Goal: Information Seeking & Learning: Check status

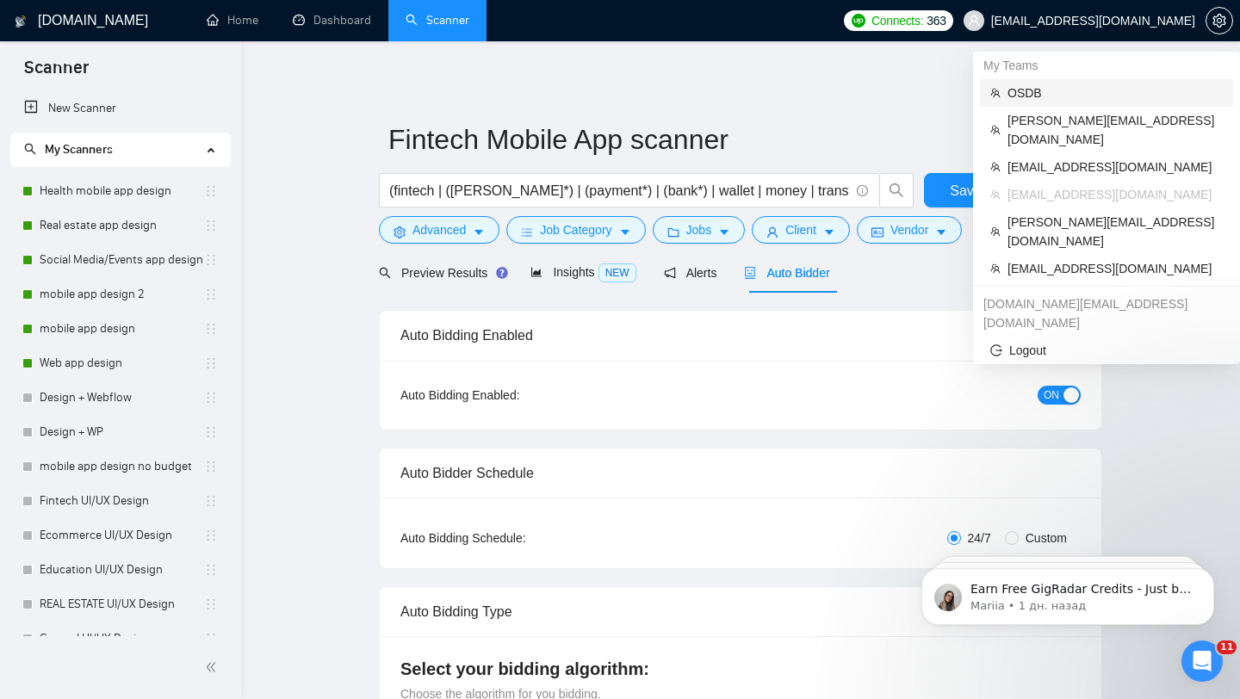
click at [1072, 91] on span "OSDB" at bounding box center [1115, 93] width 215 height 19
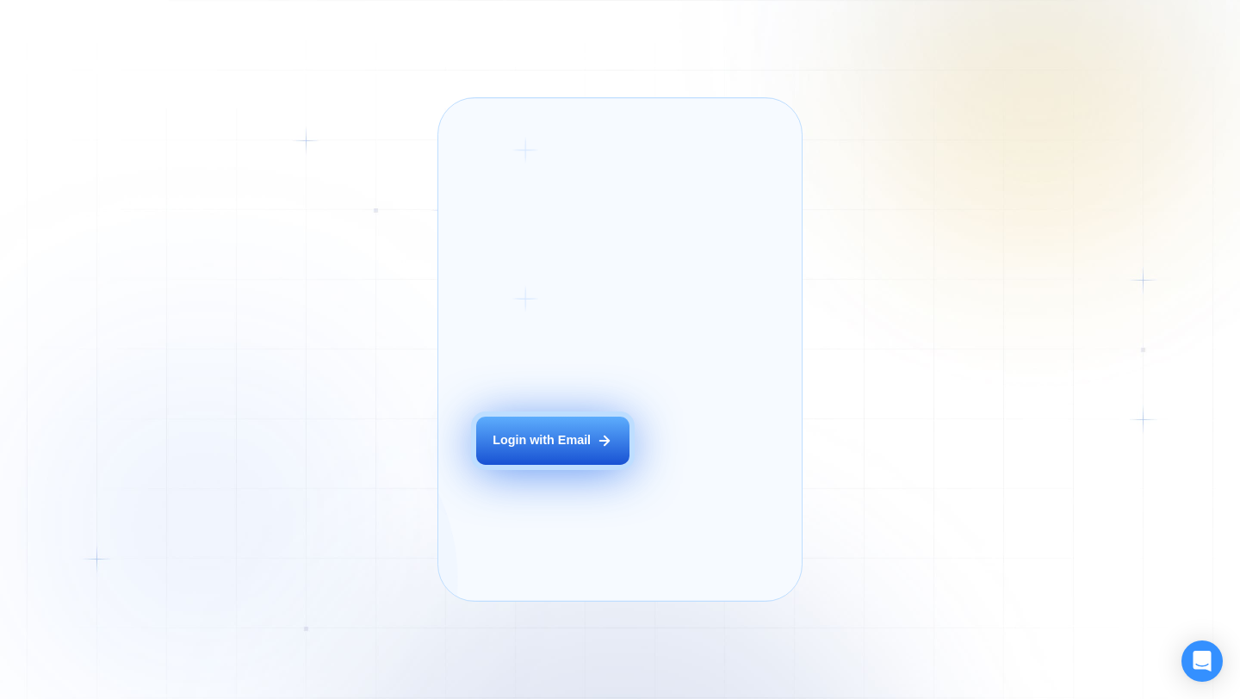
click at [578, 450] on div "Login with Email" at bounding box center [542, 440] width 98 height 17
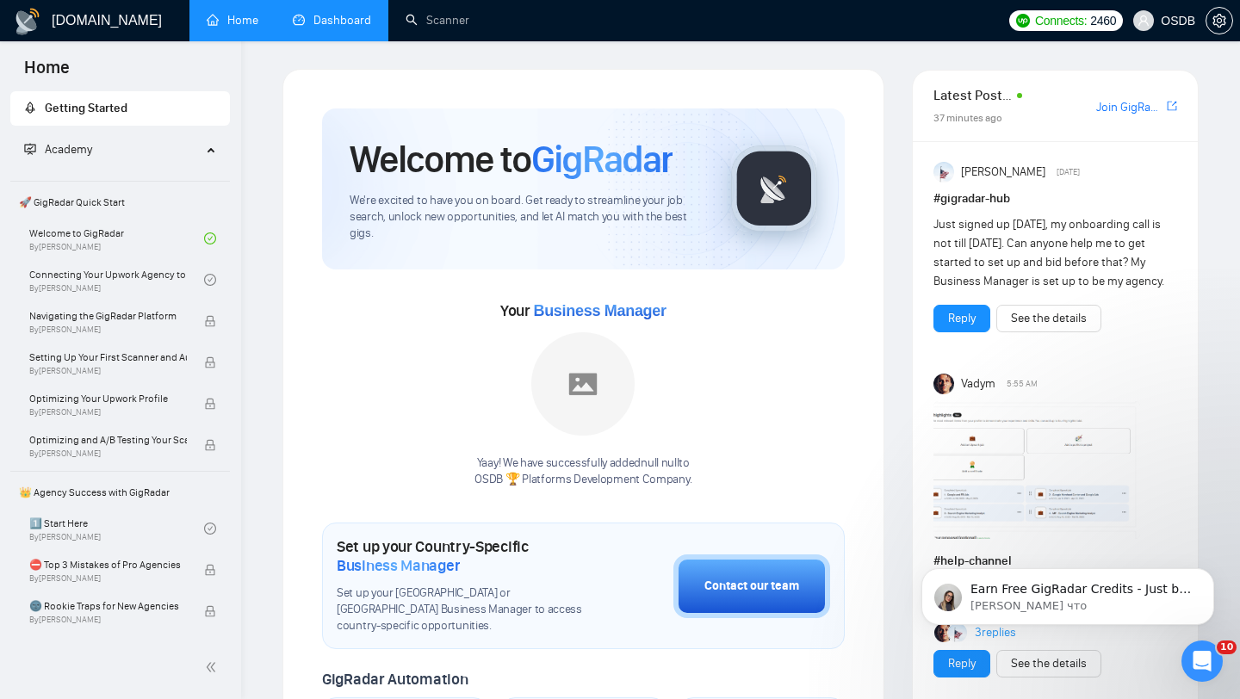
click at [325, 28] on link "Dashboard" at bounding box center [332, 20] width 78 height 15
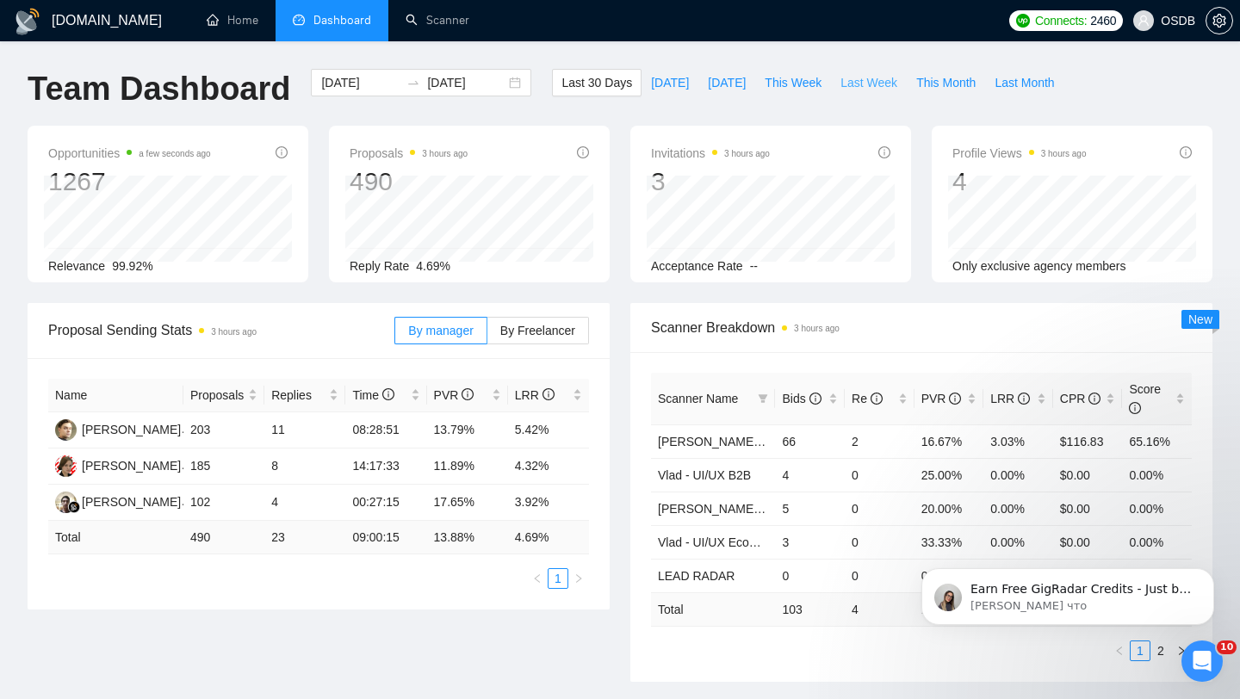
click at [861, 89] on span "Last Week" at bounding box center [869, 82] width 57 height 19
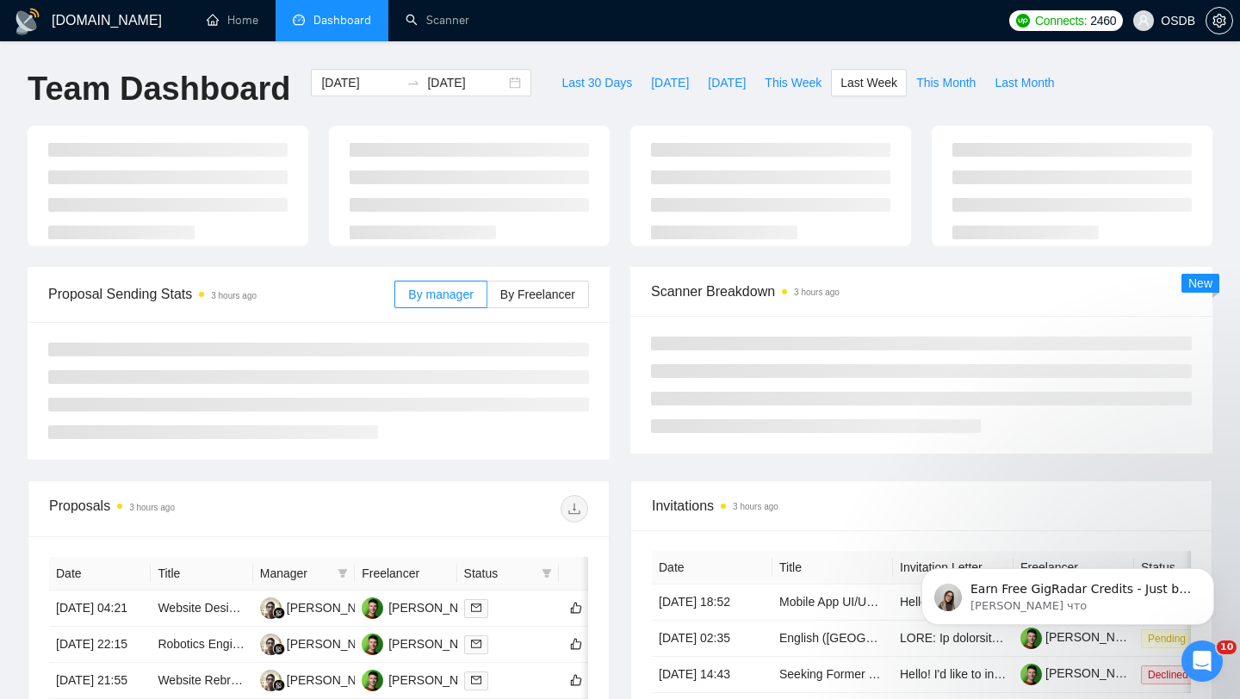
type input "2025-08-18"
type input "2025-08-24"
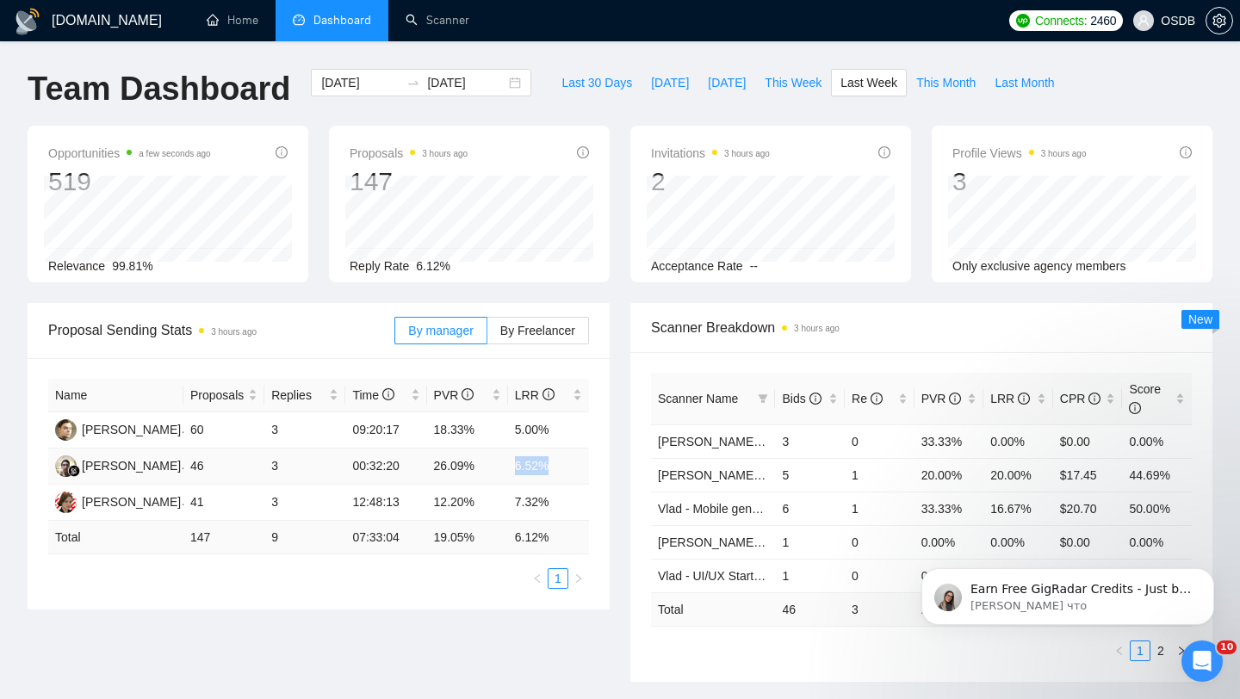
drag, startPoint x: 510, startPoint y: 463, endPoint x: 551, endPoint y: 467, distance: 41.5
click at [551, 467] on td "6.52%" at bounding box center [548, 467] width 81 height 36
drag, startPoint x: 509, startPoint y: 505, endPoint x: 557, endPoint y: 505, distance: 48.2
click at [557, 505] on td "7.32%" at bounding box center [548, 503] width 81 height 36
drag, startPoint x: 513, startPoint y: 434, endPoint x: 562, endPoint y: 433, distance: 48.2
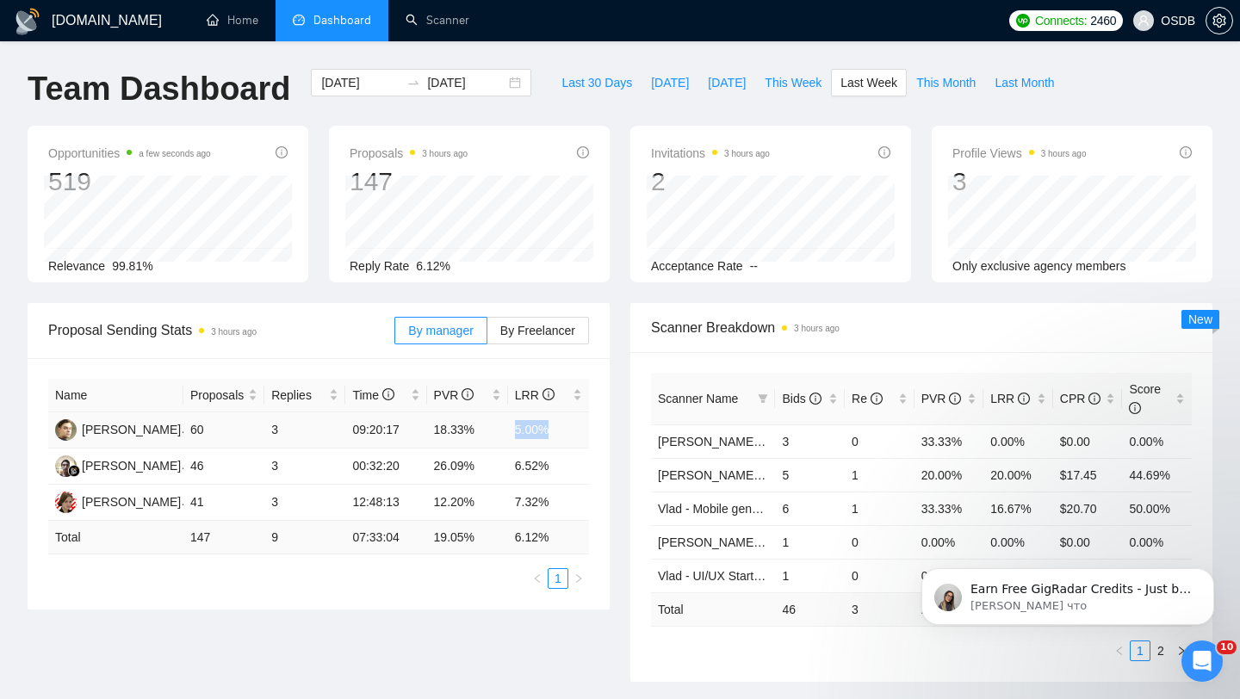
click at [562, 434] on td "5.00%" at bounding box center [548, 431] width 81 height 36
click at [794, 83] on span "This Week" at bounding box center [793, 82] width 57 height 19
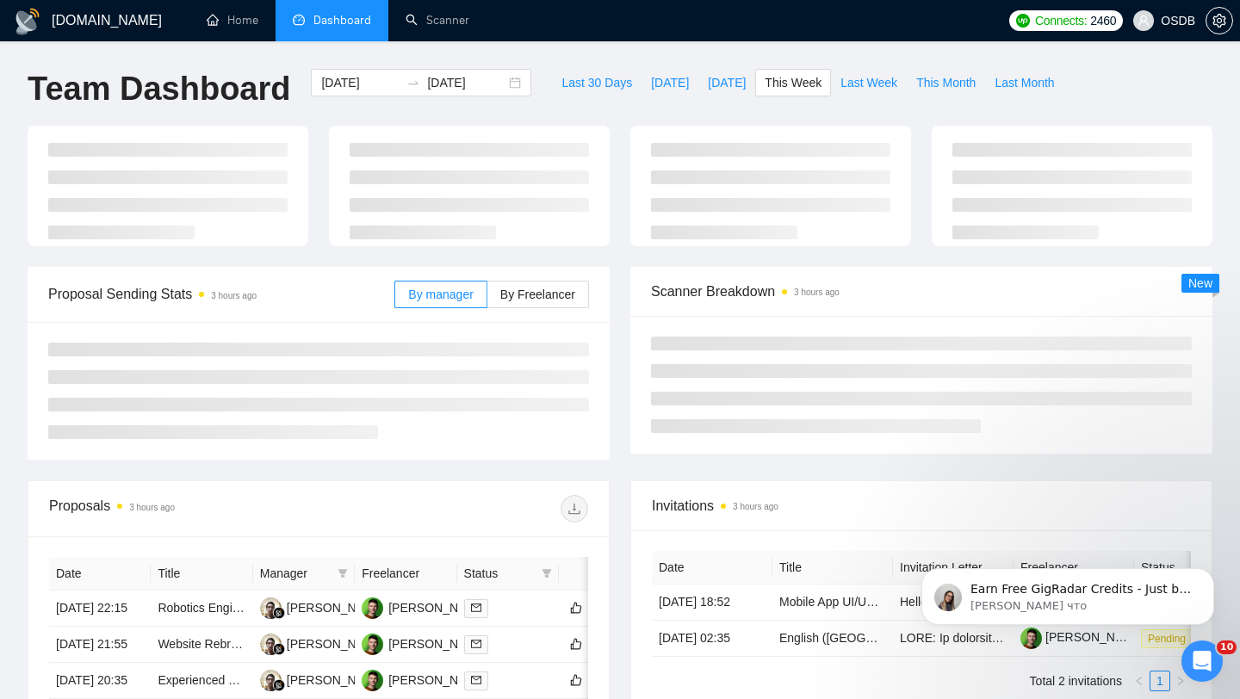
type input "2025-08-25"
type input "2025-08-31"
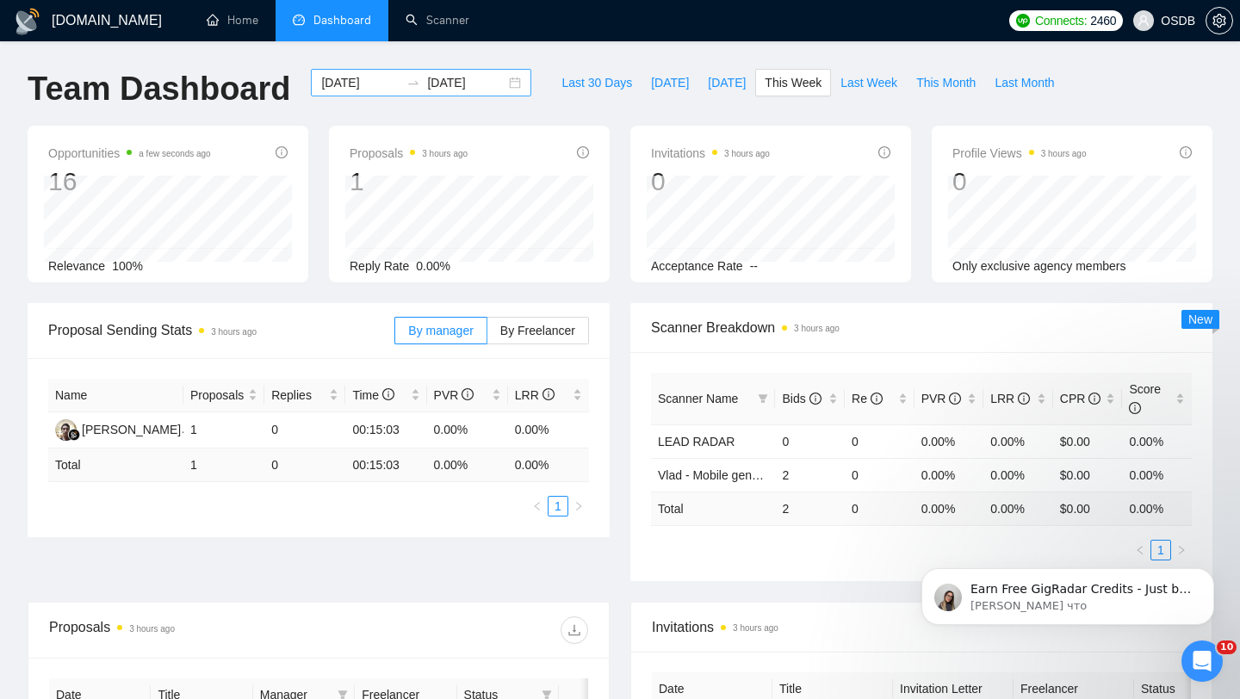
click at [493, 84] on div "2025-08-25 2025-08-31" at bounding box center [421, 83] width 220 height 28
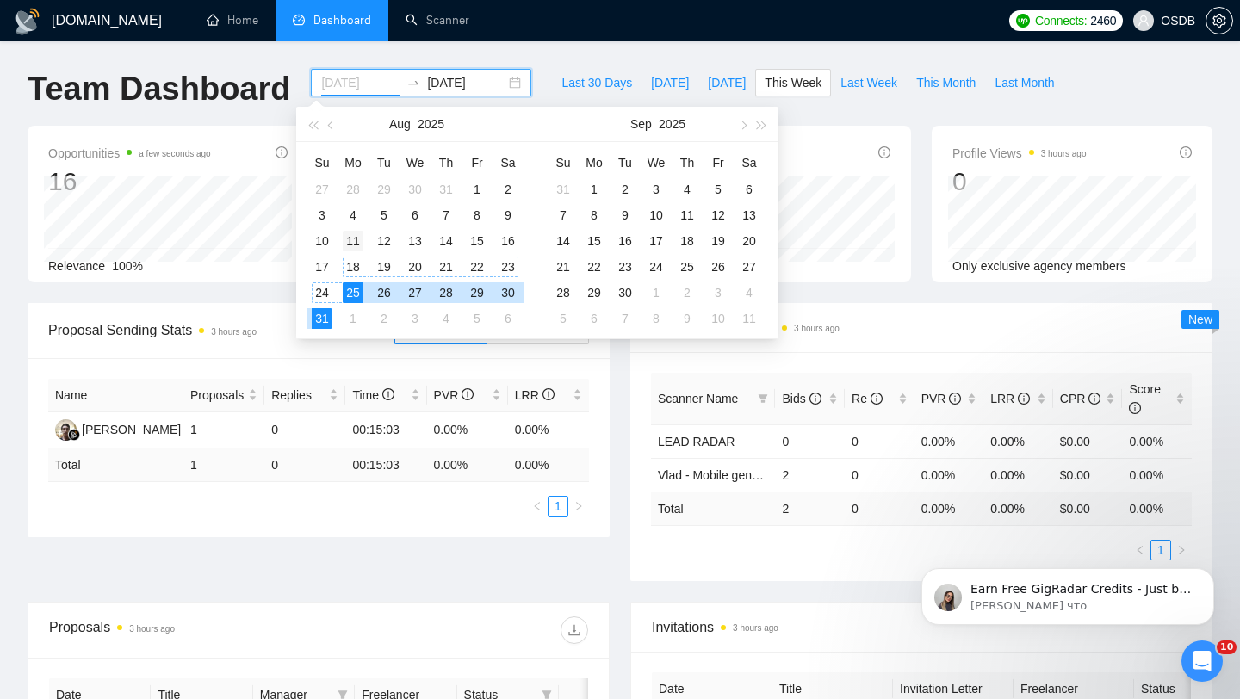
type input "2025-08-11"
click at [350, 236] on div "11" at bounding box center [353, 241] width 21 height 21
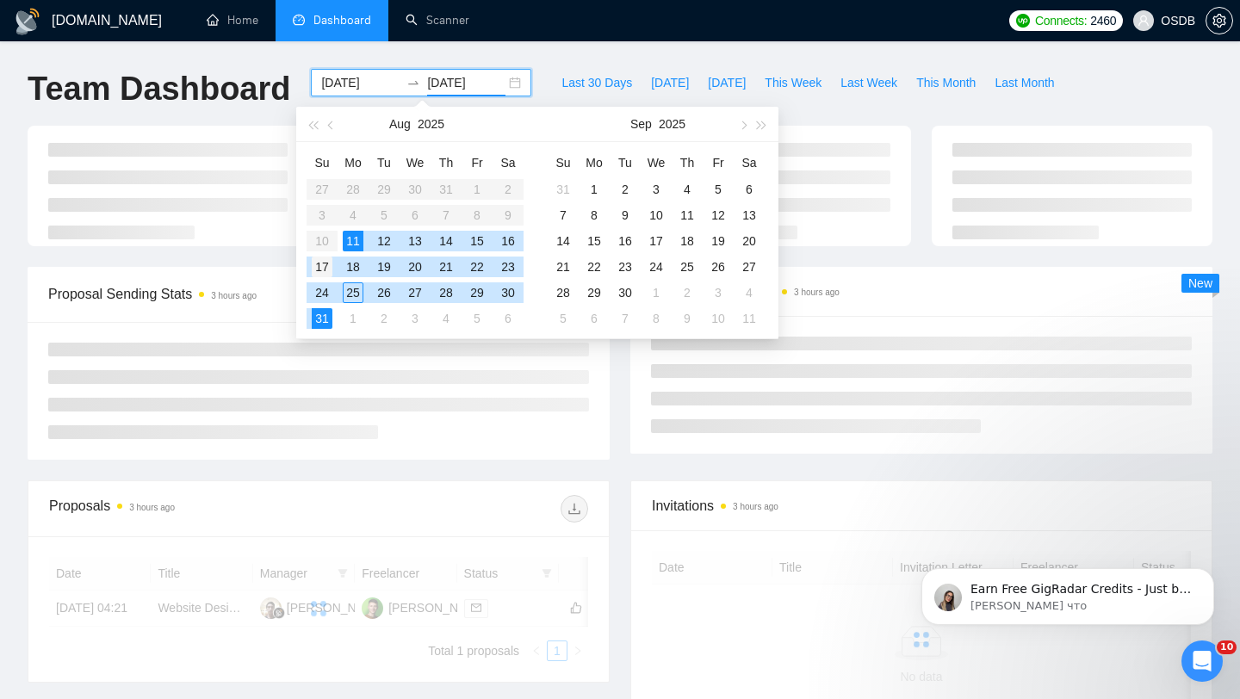
type input "2025-08-17"
click at [326, 259] on div "17" at bounding box center [322, 267] width 21 height 21
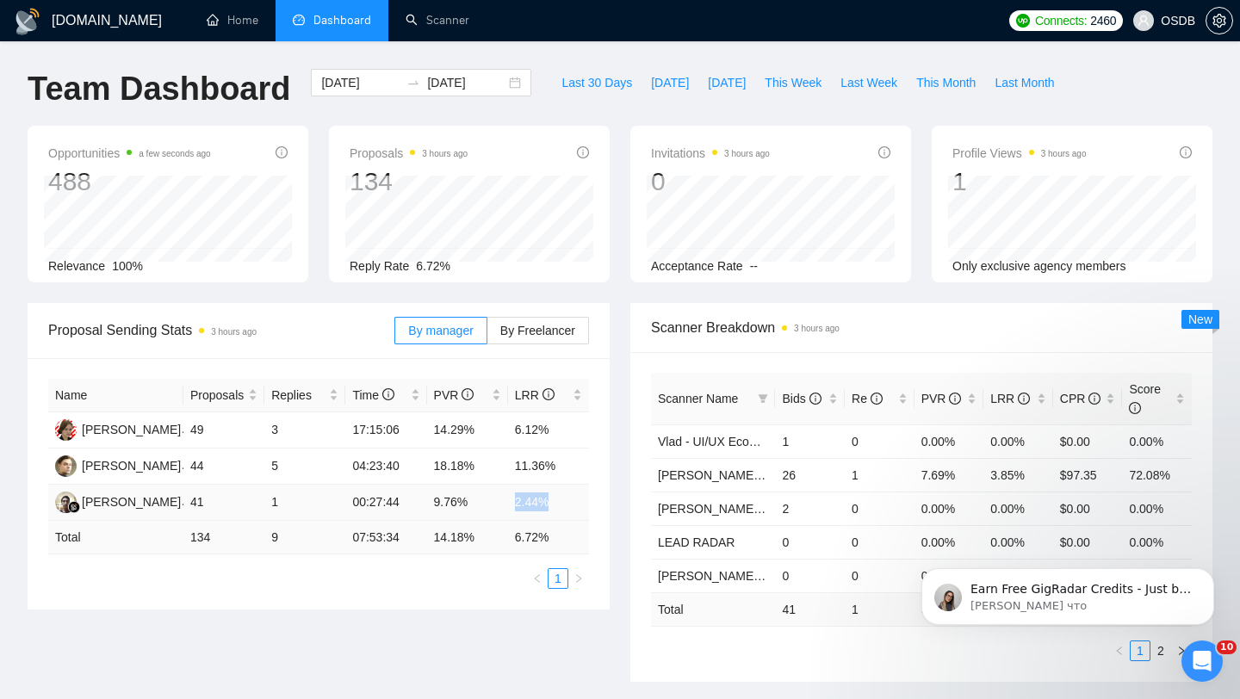
drag, startPoint x: 513, startPoint y: 507, endPoint x: 550, endPoint y: 506, distance: 37.1
click at [550, 506] on td "2.44%" at bounding box center [548, 503] width 81 height 36
drag, startPoint x: 515, startPoint y: 468, endPoint x: 570, endPoint y: 468, distance: 55.1
click at [570, 468] on td "11.36%" at bounding box center [548, 467] width 81 height 36
drag, startPoint x: 501, startPoint y: 416, endPoint x: 555, endPoint y: 415, distance: 54.3
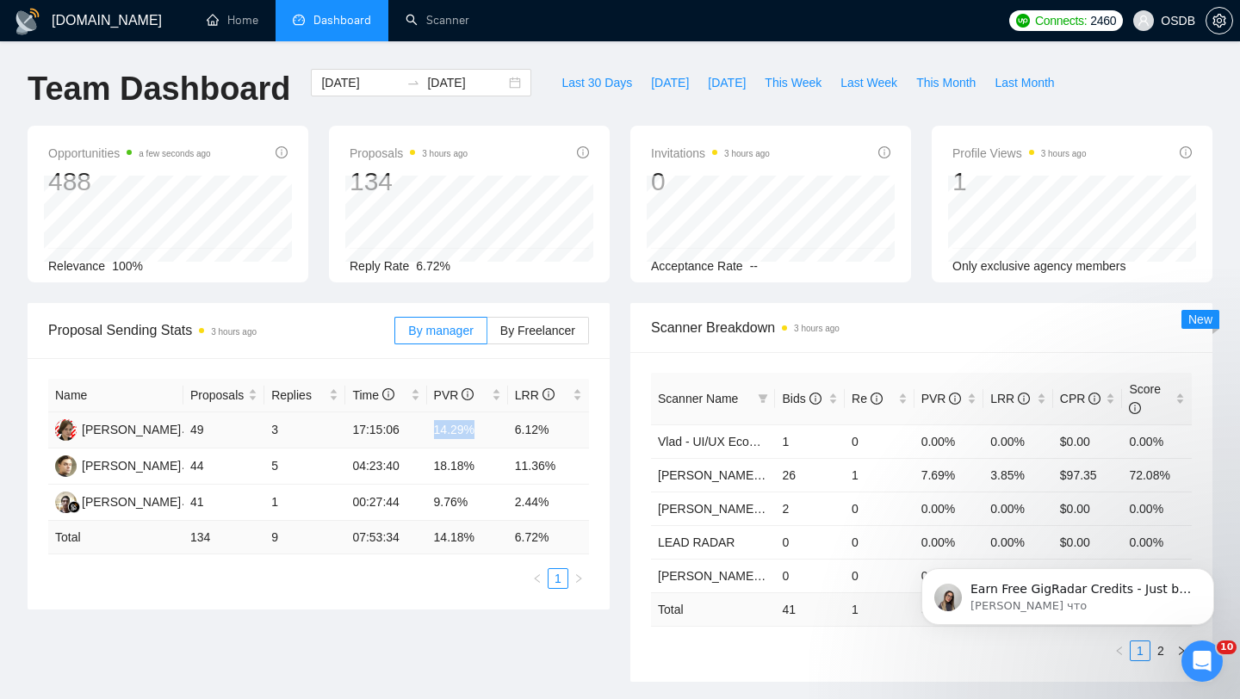
click at [555, 416] on tr "Anna Korzhavykh 49 3 17:15:06 14.29% 6.12%" at bounding box center [318, 431] width 541 height 36
click at [544, 435] on td "6.12%" at bounding box center [548, 431] width 81 height 36
drag, startPoint x: 553, startPoint y: 434, endPoint x: 520, endPoint y: 434, distance: 32.7
click at [520, 434] on td "6.12%" at bounding box center [548, 431] width 81 height 36
drag, startPoint x: 506, startPoint y: 467, endPoint x: 568, endPoint y: 466, distance: 61.2
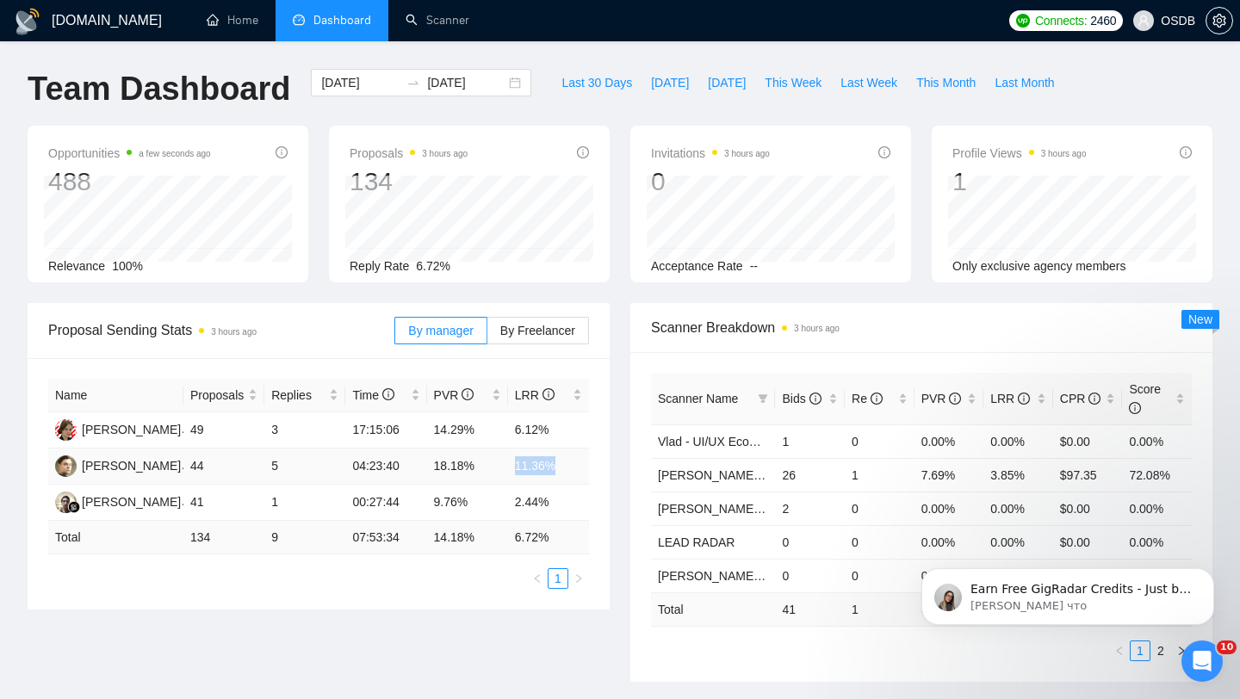
click at [568, 467] on tr "Dmitry Antipov 44 5 04:23:40 18.18% 11.36%" at bounding box center [318, 467] width 541 height 36
click at [599, 86] on span "Last 30 Days" at bounding box center [597, 82] width 71 height 19
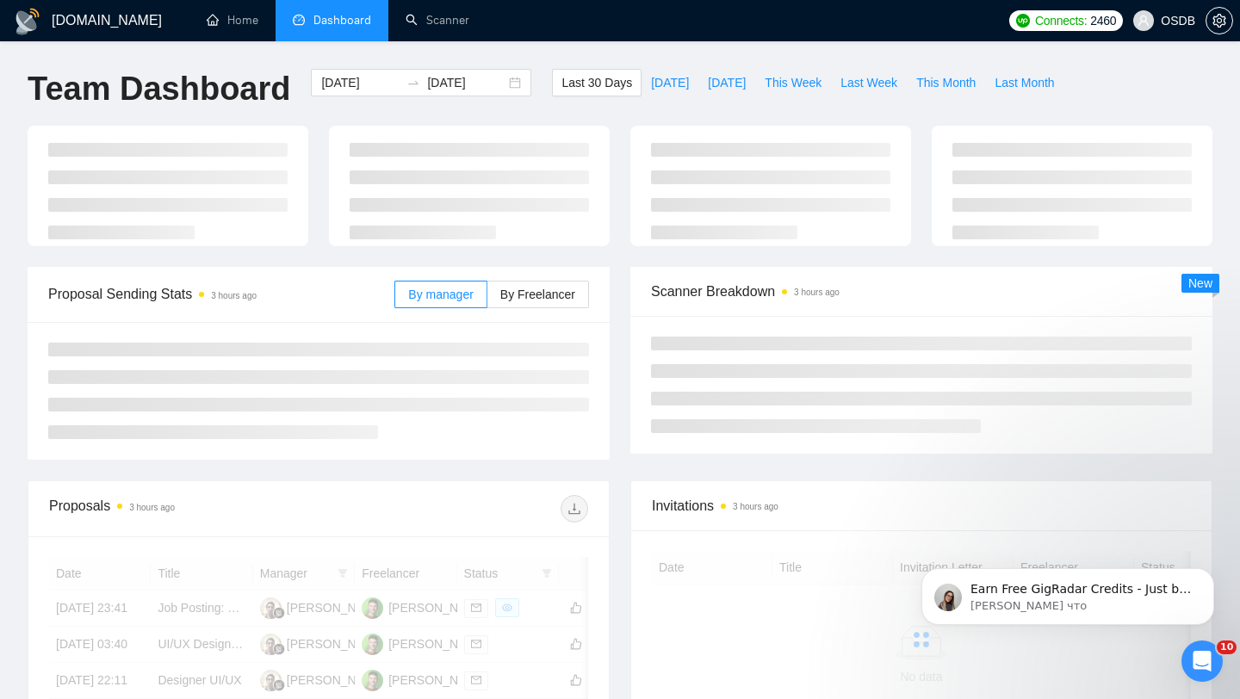
type input "2025-07-26"
type input "2025-08-25"
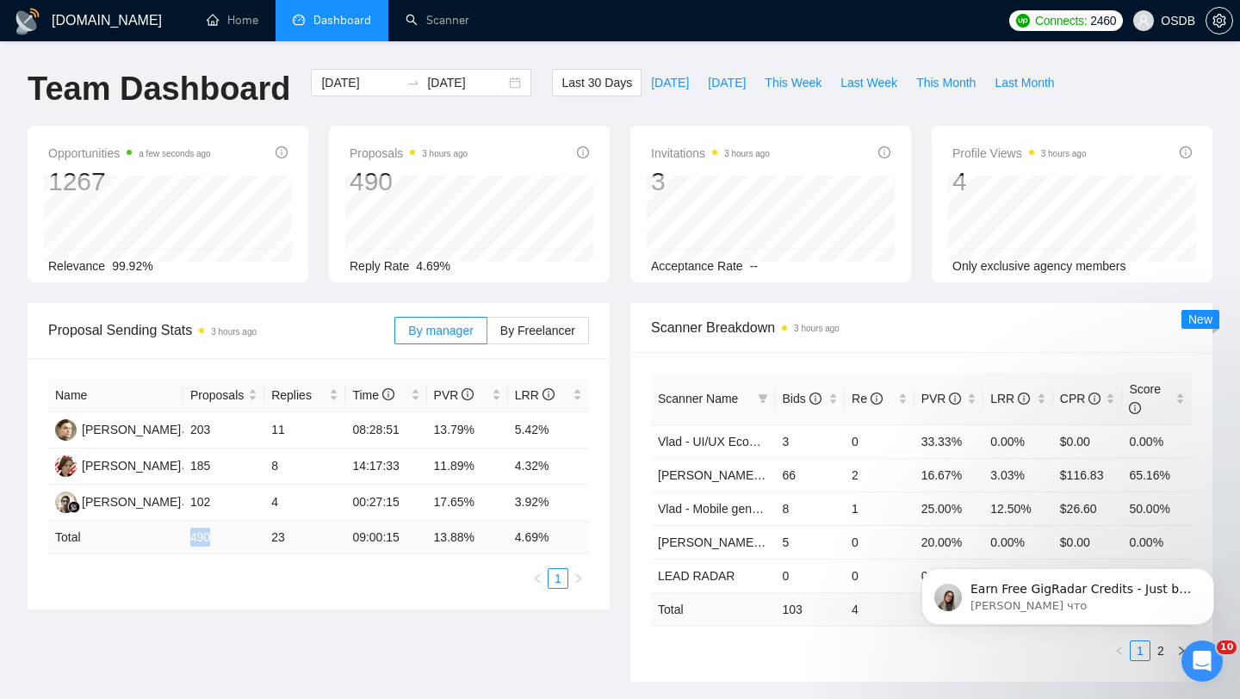
drag, startPoint x: 189, startPoint y: 536, endPoint x: 225, endPoint y: 535, distance: 35.3
click at [225, 535] on td "490" at bounding box center [223, 538] width 81 height 34
drag, startPoint x: 267, startPoint y: 536, endPoint x: 284, endPoint y: 536, distance: 17.2
click at [284, 536] on td "23" at bounding box center [304, 538] width 81 height 34
drag, startPoint x: 215, startPoint y: 537, endPoint x: 182, endPoint y: 533, distance: 33.9
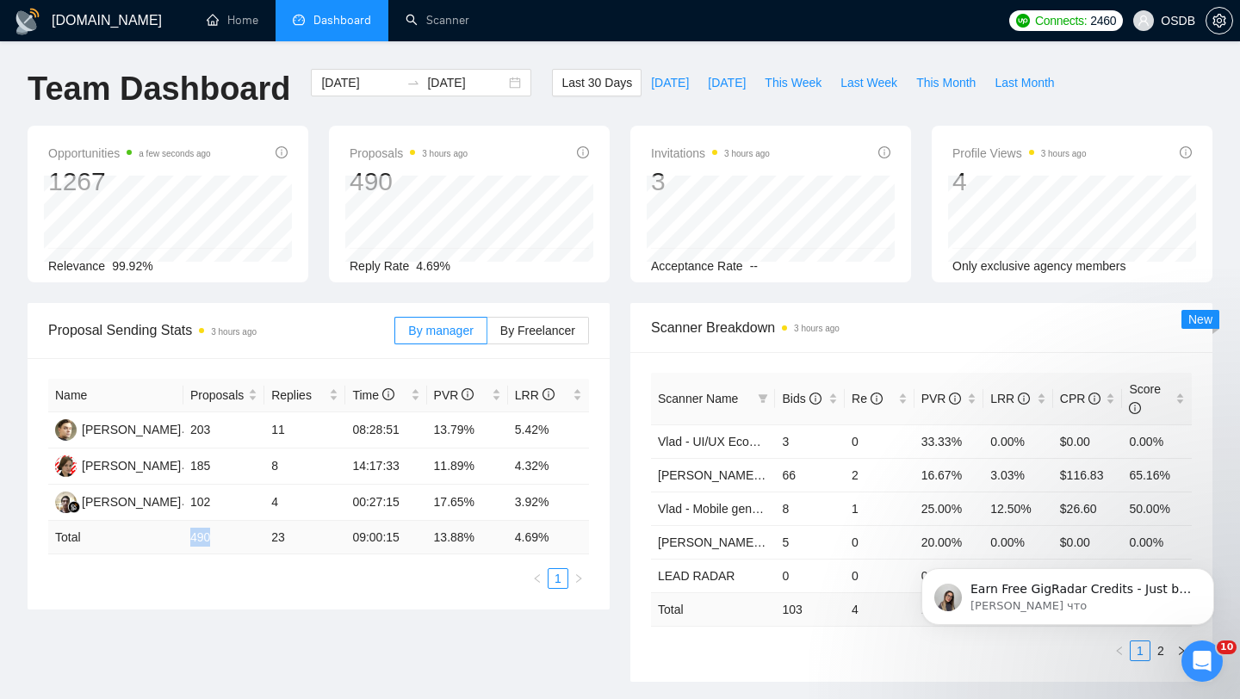
click at [182, 533] on tr "Total 490 23 09:00:15 13.88 % 4.69 %" at bounding box center [318, 538] width 541 height 34
drag, startPoint x: 266, startPoint y: 537, endPoint x: 306, endPoint y: 537, distance: 39.6
click at [306, 537] on td "23" at bounding box center [304, 538] width 81 height 34
drag, startPoint x: 513, startPoint y: 502, endPoint x: 544, endPoint y: 500, distance: 31.1
click at [544, 501] on td "3.92%" at bounding box center [548, 503] width 81 height 36
